Goal: Transaction & Acquisition: Download file/media

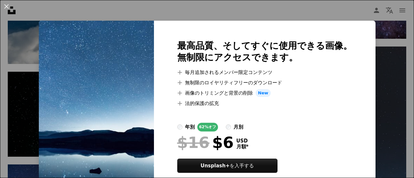
click at [370, 81] on div "An X shape 最高品質、そしてすぐに使用できる画像。 無制限にアクセスできます。 A plus sign 毎月追加されるメンバー限定コンテンツ A p…" at bounding box center [207, 89] width 414 height 178
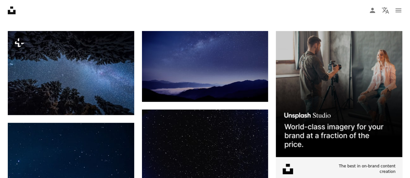
scroll to position [129, 0]
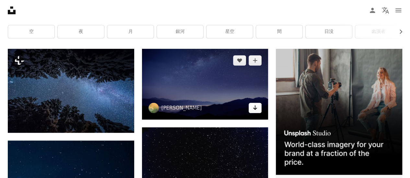
click at [257, 110] on link "Arrow pointing down" at bounding box center [254, 108] width 13 height 10
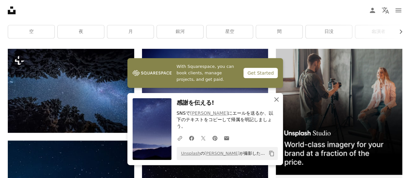
click at [277, 102] on icon "button" at bounding box center [276, 99] width 5 height 5
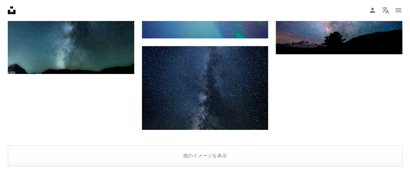
scroll to position [961, 0]
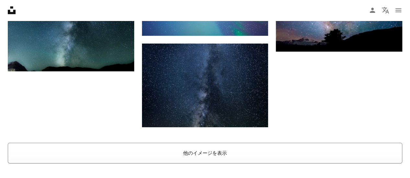
click at [212, 156] on button "他のイメージを表示" at bounding box center [205, 153] width 394 height 21
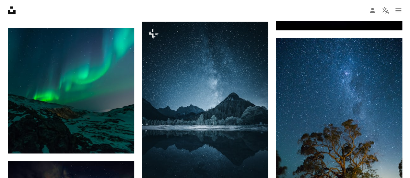
scroll to position [1274, 0]
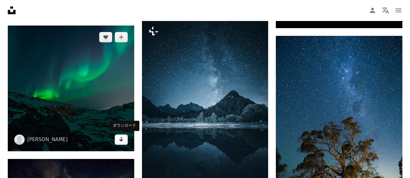
click at [123, 142] on link "Arrow pointing down" at bounding box center [121, 140] width 13 height 10
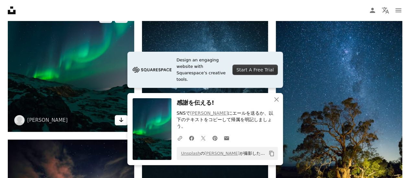
scroll to position [1296, 0]
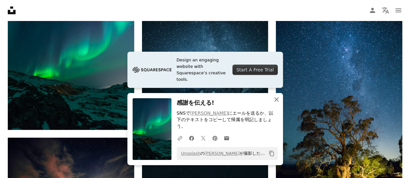
click at [278, 104] on icon "An X shape" at bounding box center [276, 100] width 8 height 8
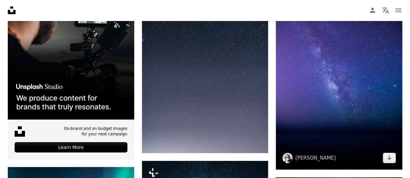
scroll to position [1145, 0]
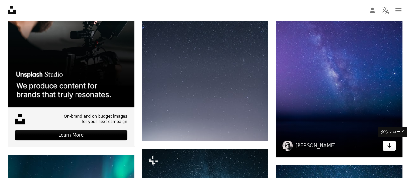
click at [393, 147] on link "Arrow pointing down" at bounding box center [388, 146] width 13 height 10
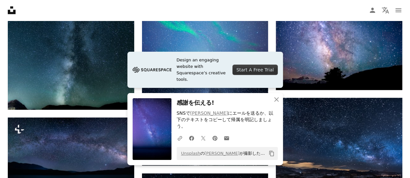
scroll to position [918, 0]
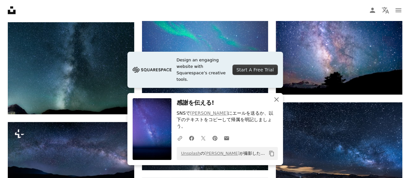
click at [278, 104] on icon "An X shape" at bounding box center [276, 100] width 8 height 8
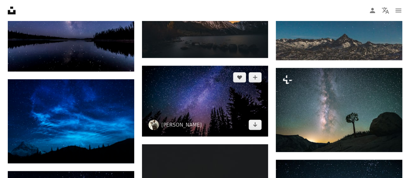
scroll to position [573, 0]
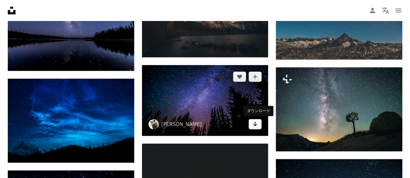
click at [258, 123] on link "Arrow pointing down" at bounding box center [254, 124] width 13 height 10
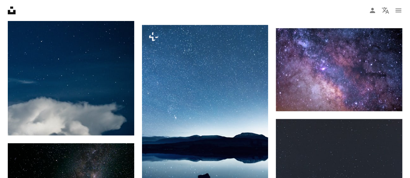
scroll to position [303, 0]
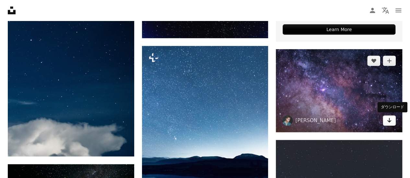
click at [390, 123] on icon "Arrow pointing down" at bounding box center [388, 121] width 5 height 8
